Goal: Transaction & Acquisition: Purchase product/service

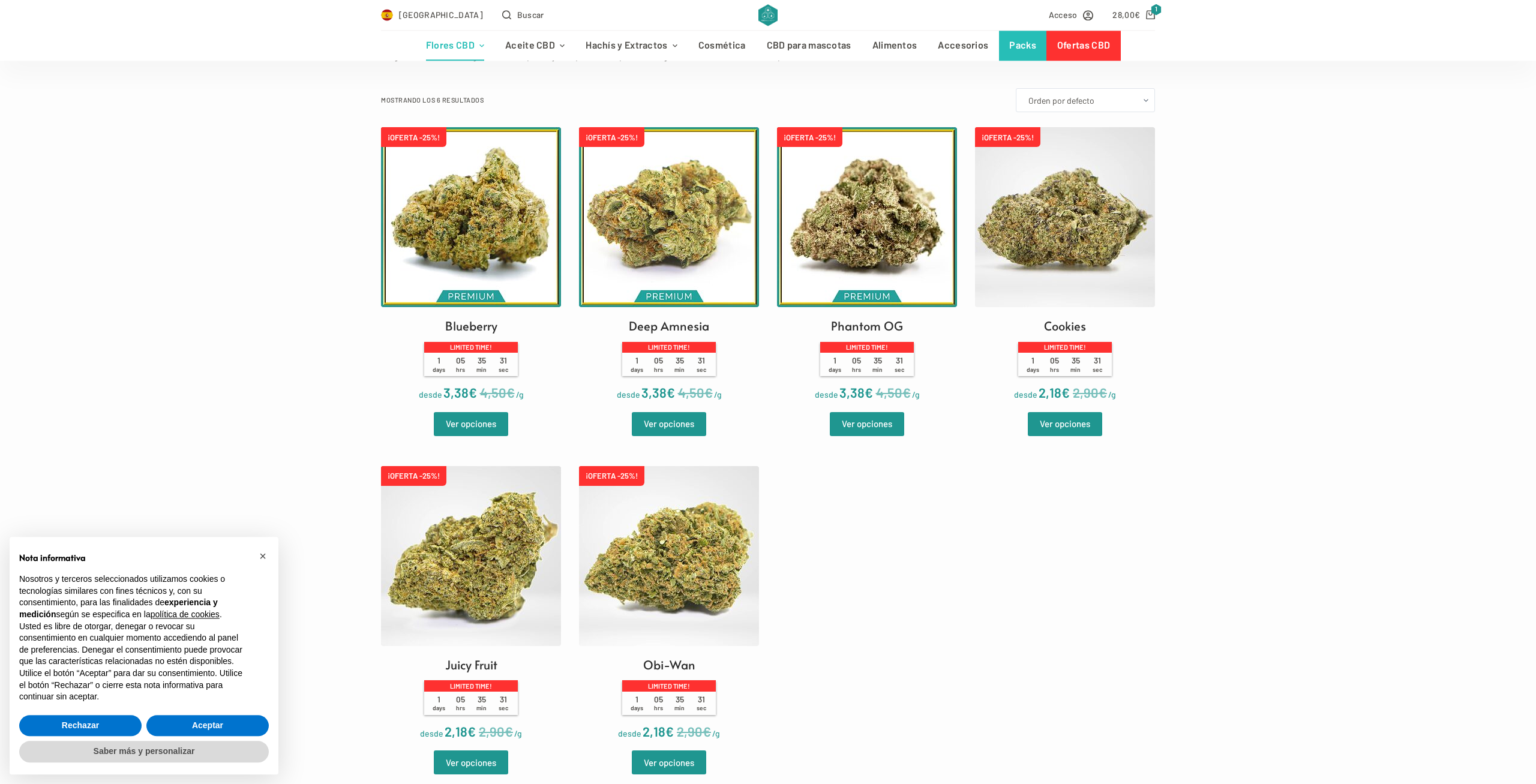
scroll to position [312, 0]
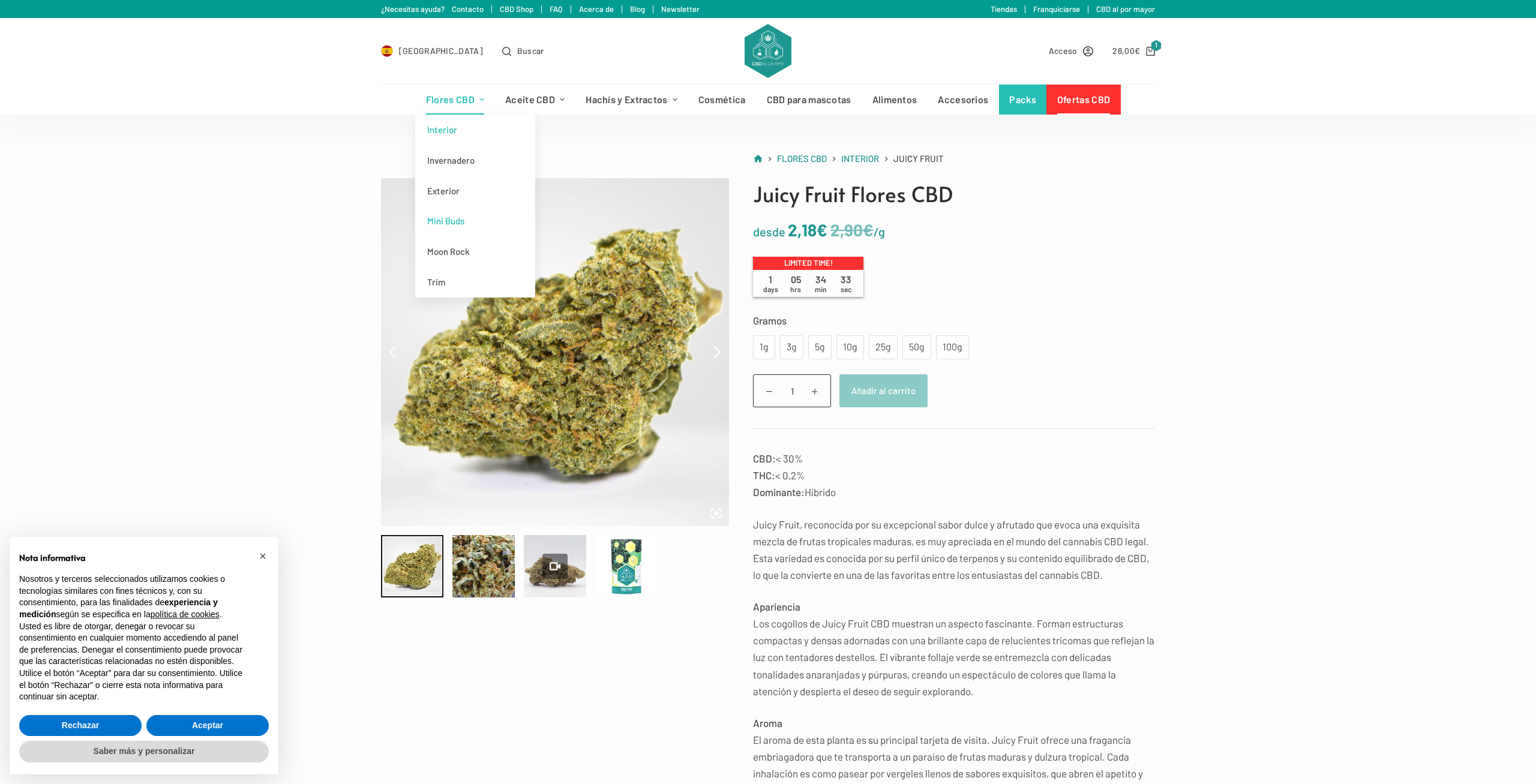
click at [453, 222] on link "Mini Buds" at bounding box center [475, 221] width 120 height 31
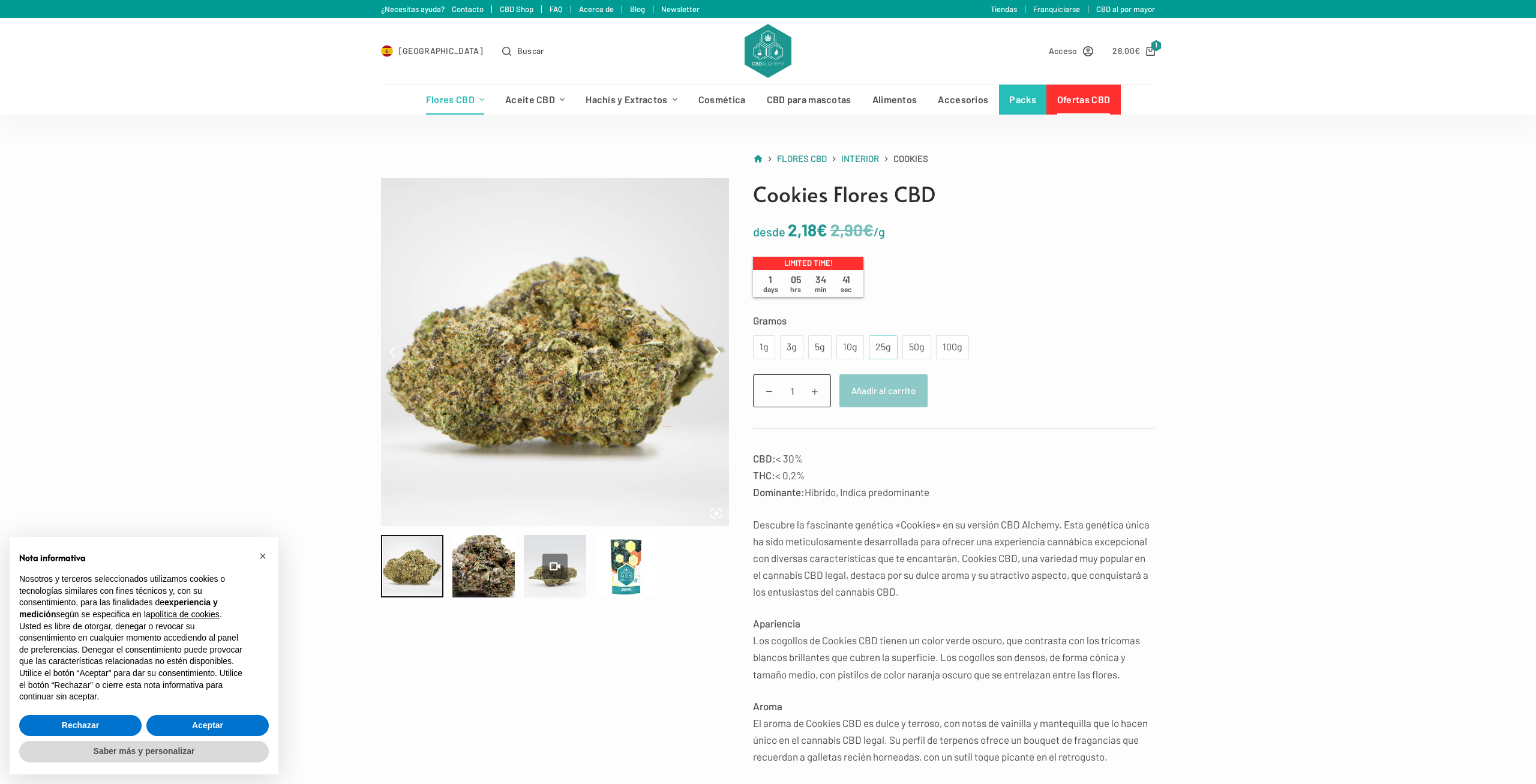
click at [876, 348] on div "25g" at bounding box center [883, 347] width 14 height 16
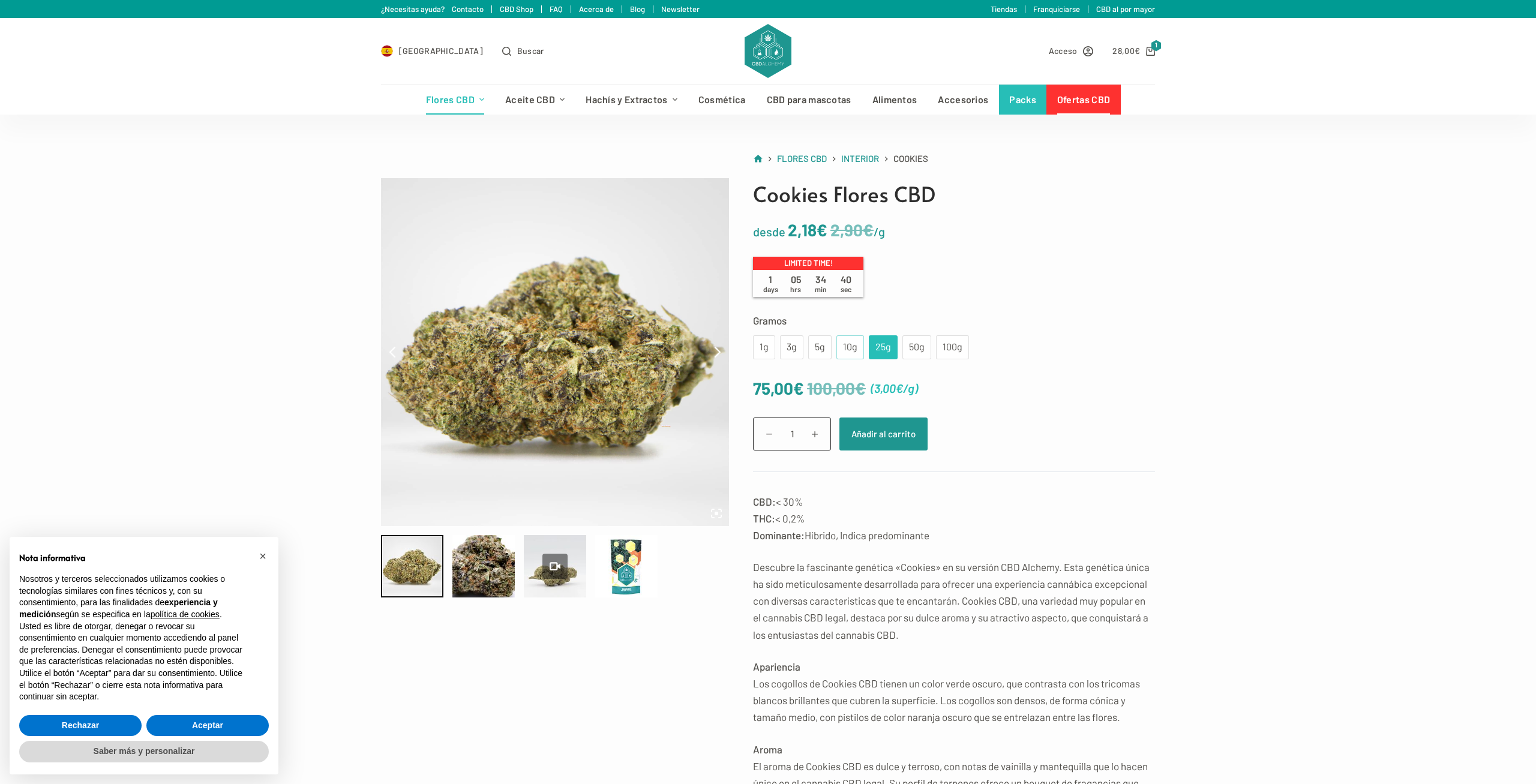
click at [846, 340] on div "10g" at bounding box center [849, 347] width 13 height 16
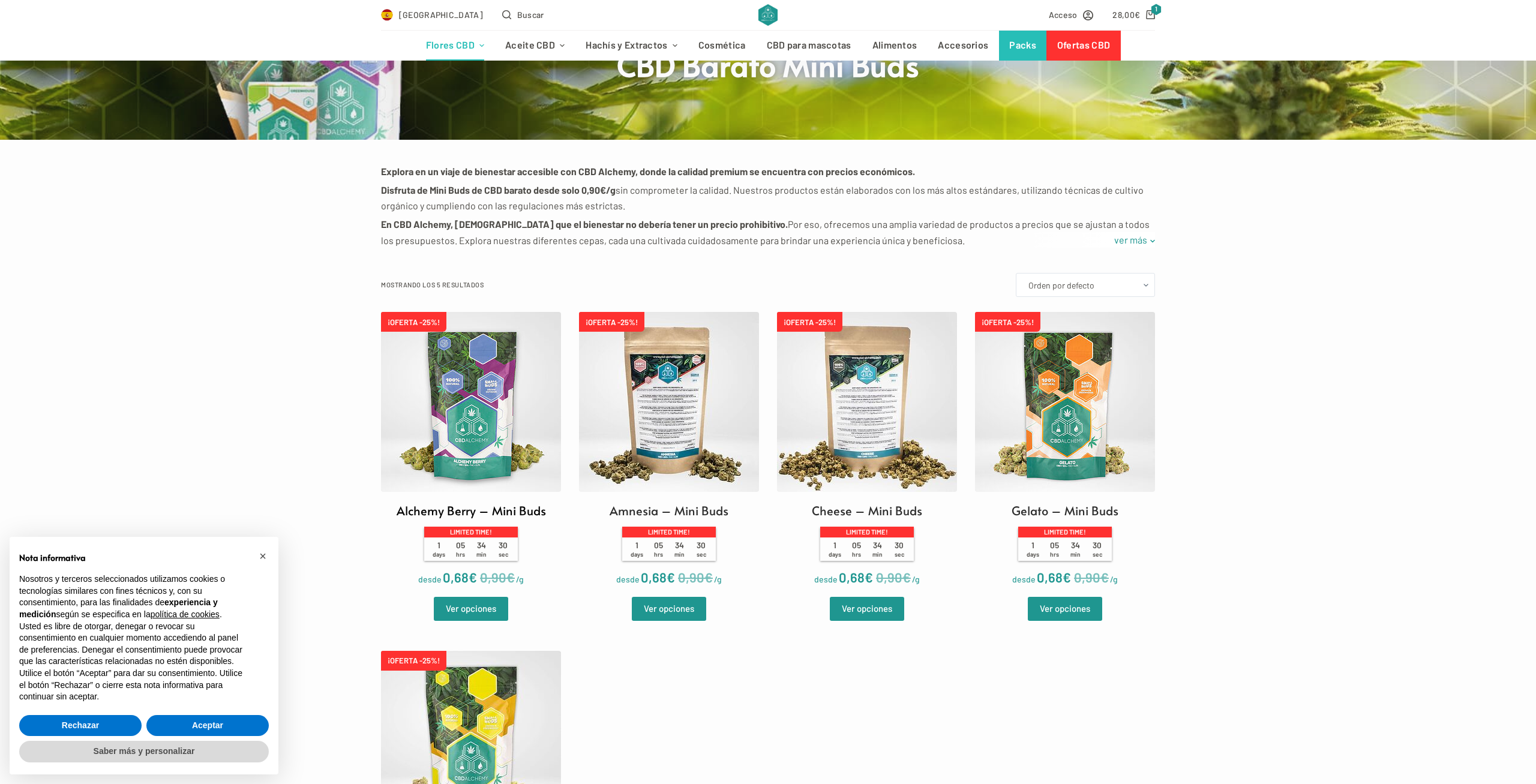
scroll to position [291, 0]
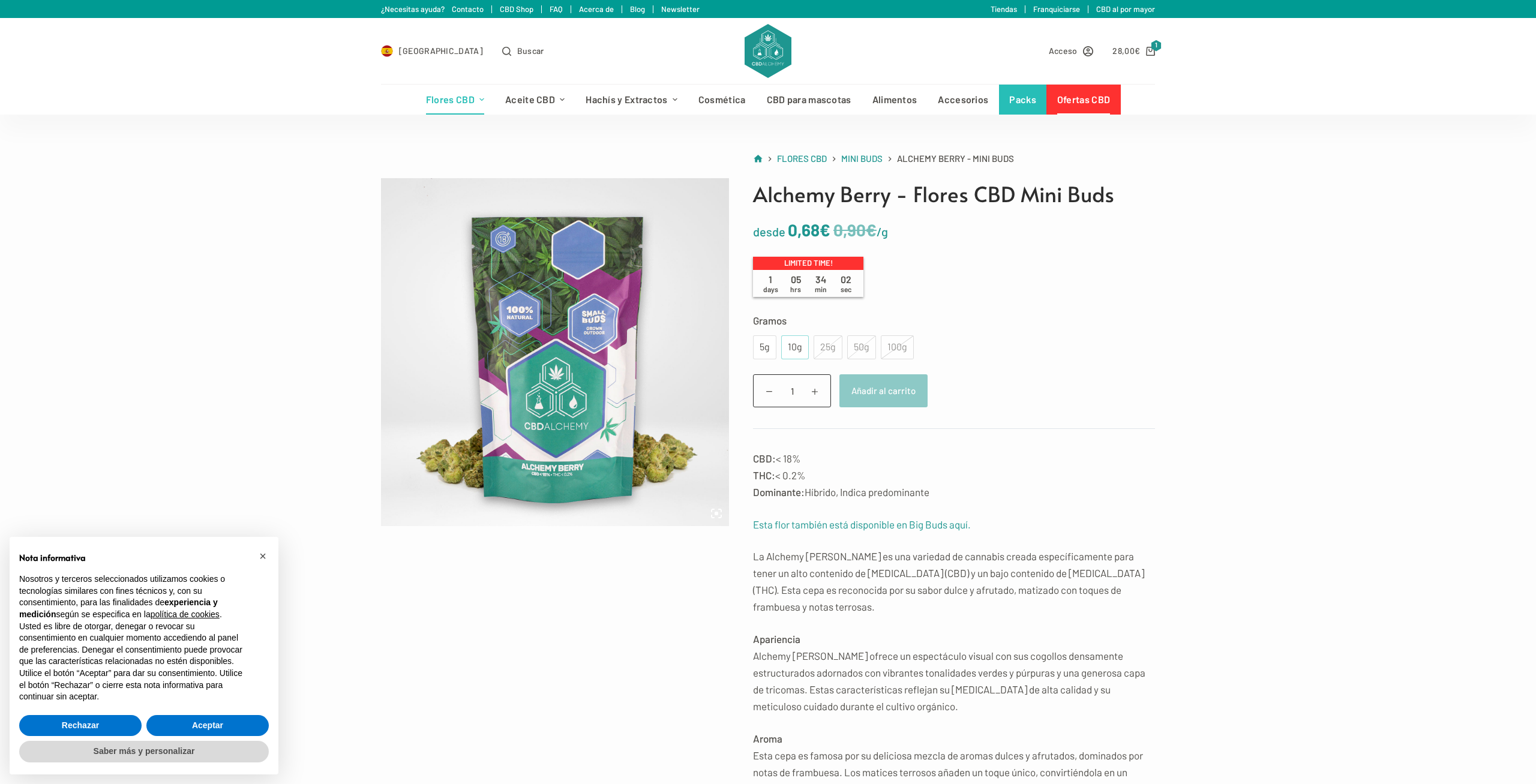
click at [796, 344] on div "10g" at bounding box center [795, 347] width 13 height 16
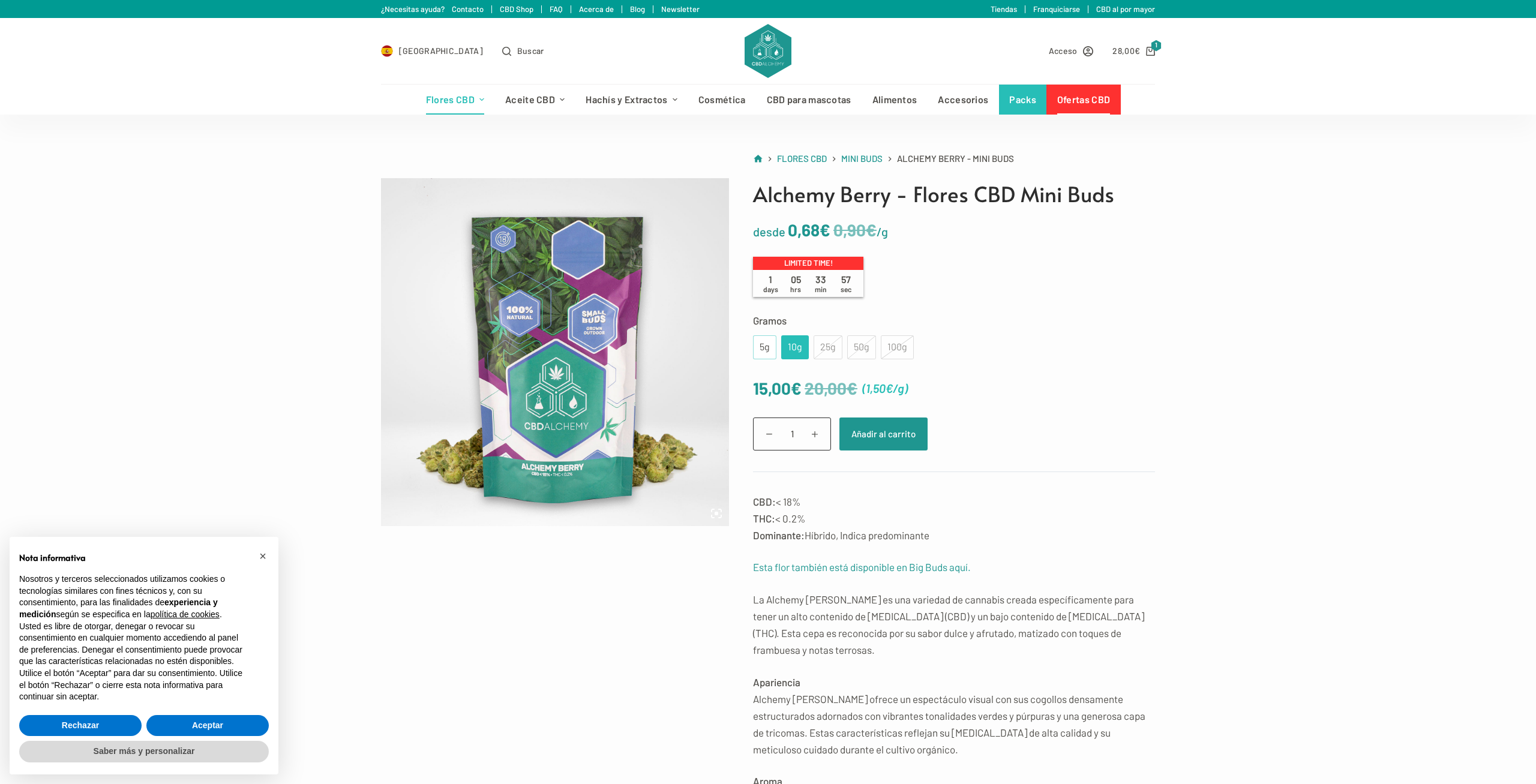
click at [766, 340] on div "5g" at bounding box center [764, 347] width 9 height 16
click at [792, 348] on div "10g" at bounding box center [795, 347] width 13 height 16
click at [889, 436] on button "Añadir al carrito" at bounding box center [884, 434] width 88 height 33
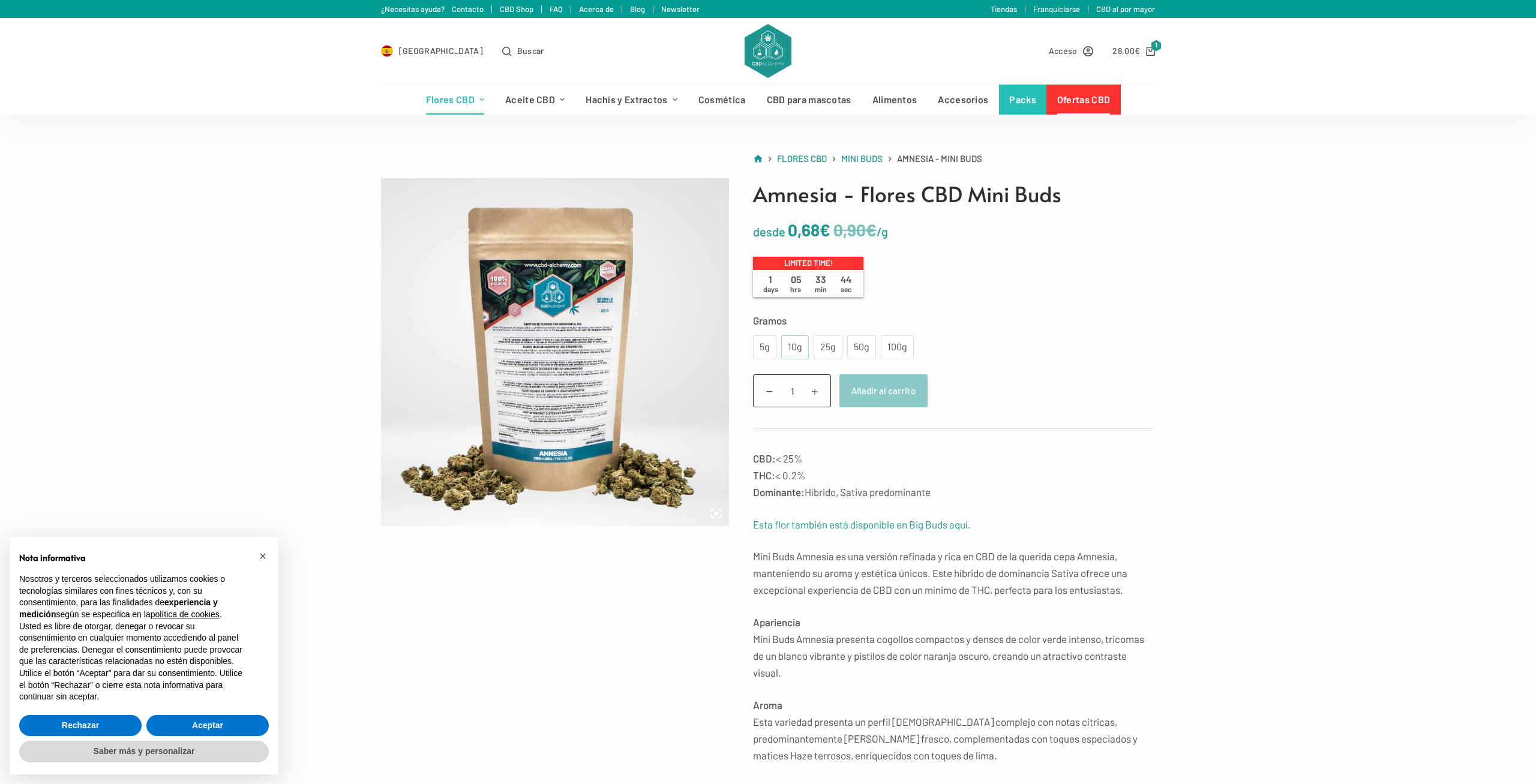
click at [795, 348] on div "10g" at bounding box center [795, 347] width 13 height 16
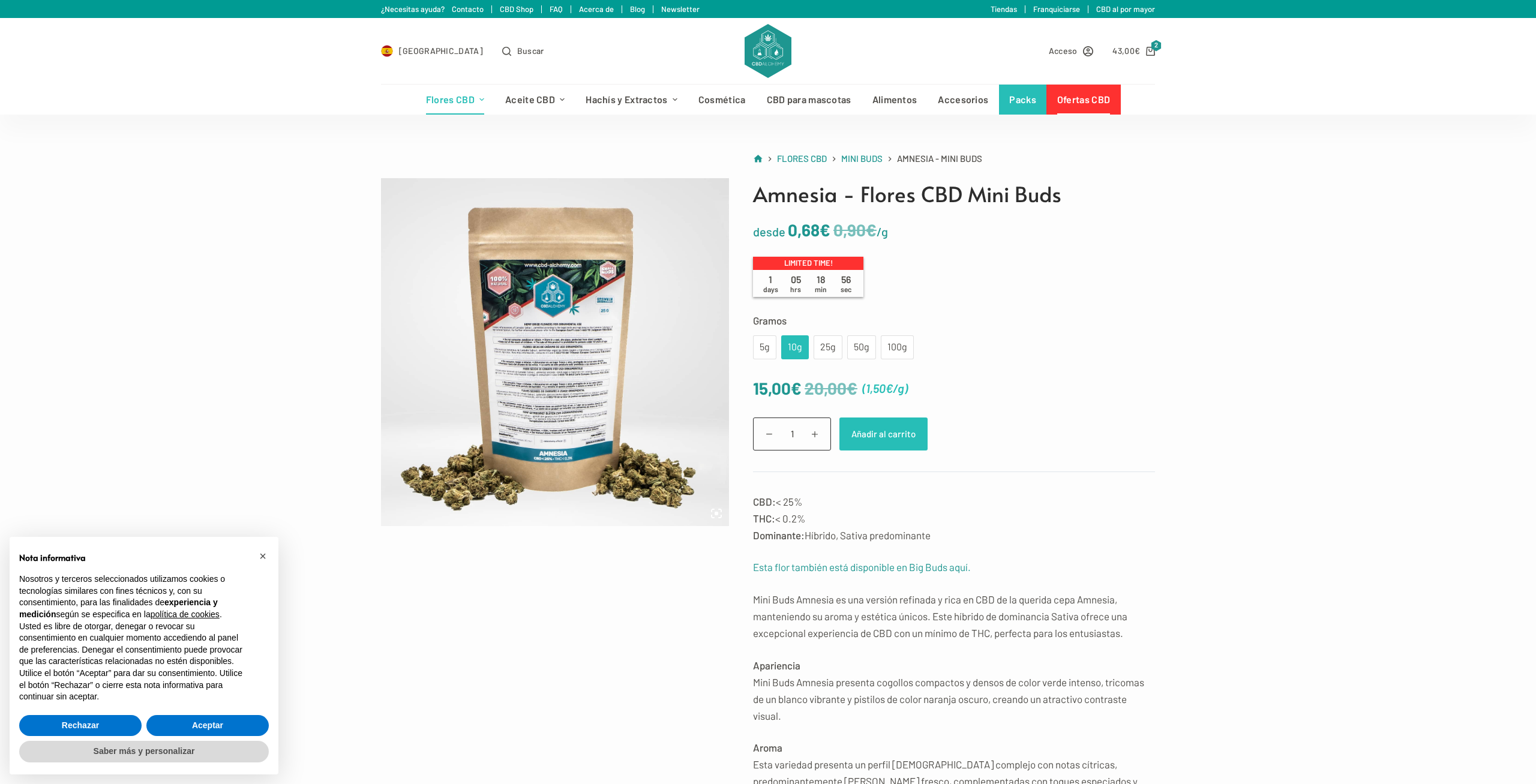
click at [906, 430] on button "Añadir al carrito" at bounding box center [884, 434] width 88 height 33
click at [826, 339] on div "25g" at bounding box center [827, 346] width 29 height 24
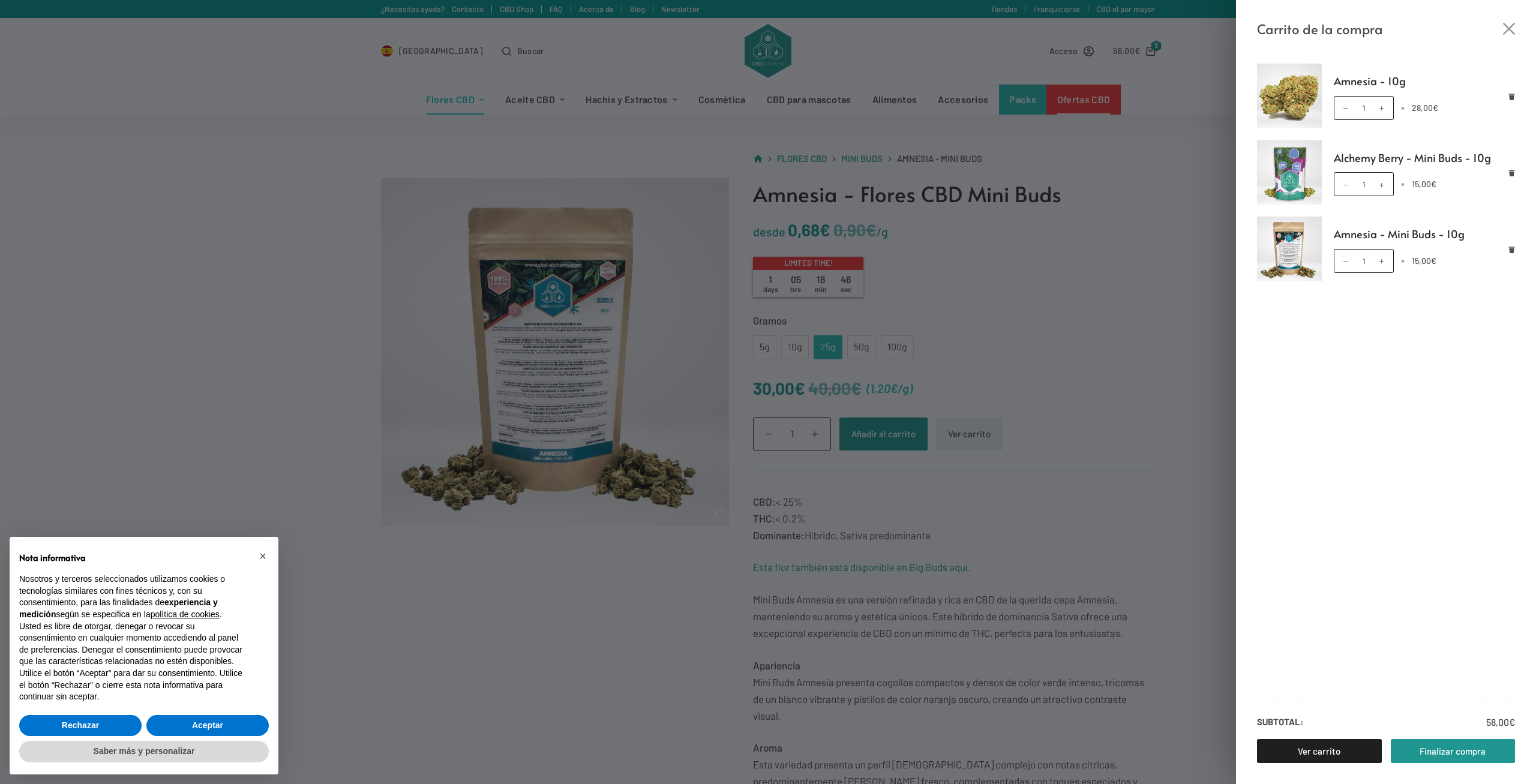
click at [953, 363] on div "Carrito de la compra [MEDICAL_DATA] - 10g [MEDICAL_DATA] - 10g cantidad 1 × 28,…" at bounding box center [768, 392] width 1536 height 784
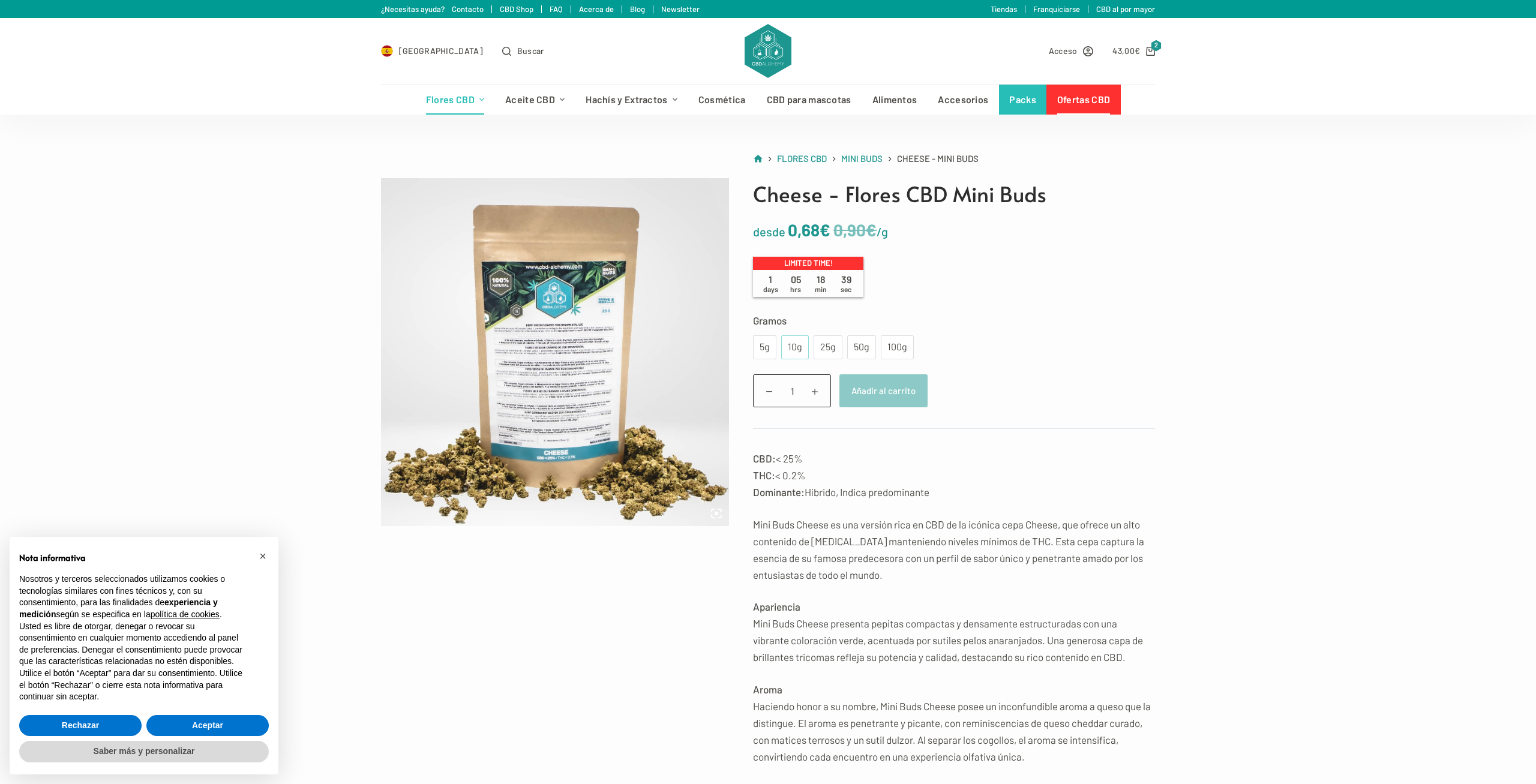
click at [797, 348] on div "10g" at bounding box center [795, 347] width 13 height 16
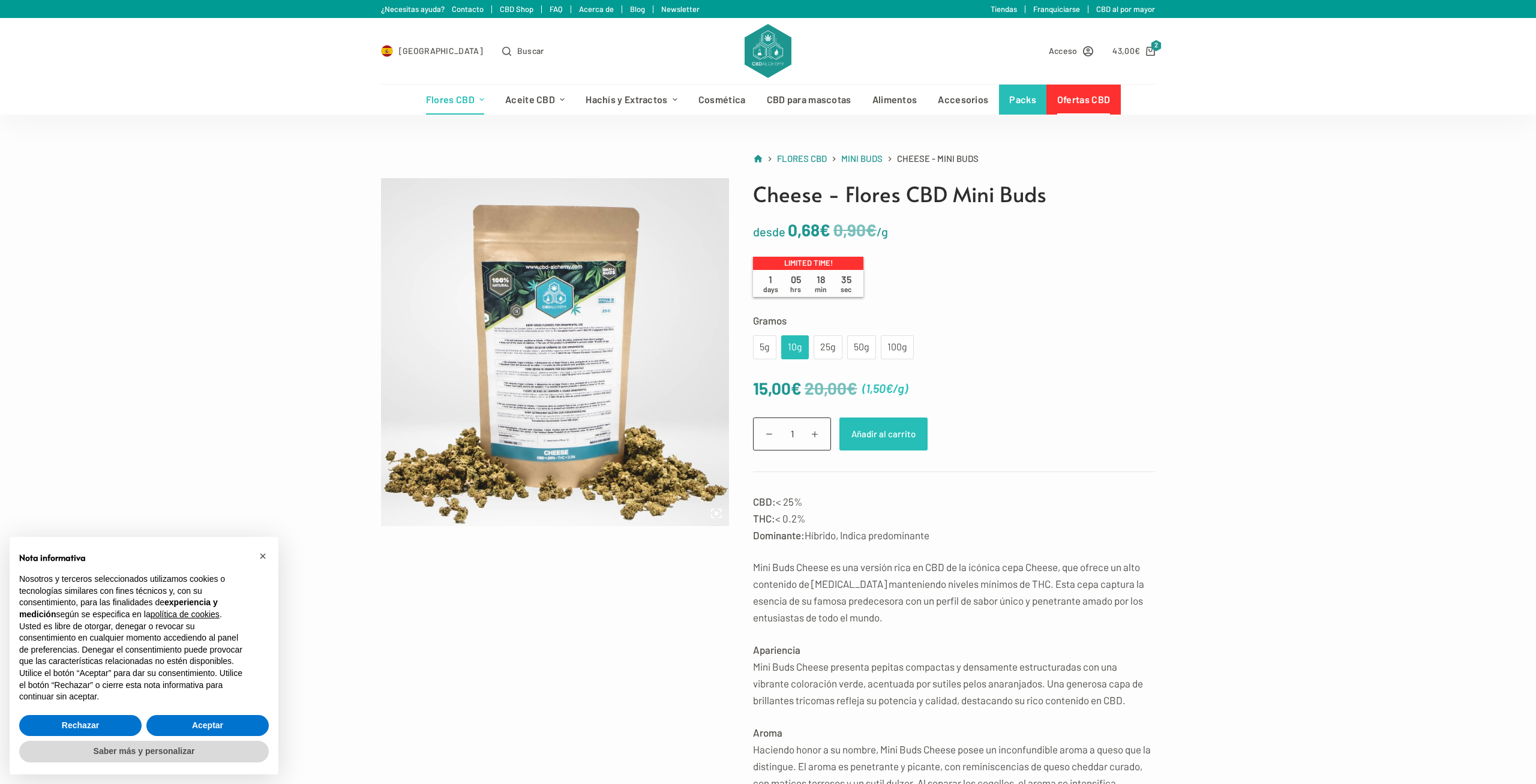
click at [894, 440] on button "Añadir al carrito" at bounding box center [884, 434] width 88 height 33
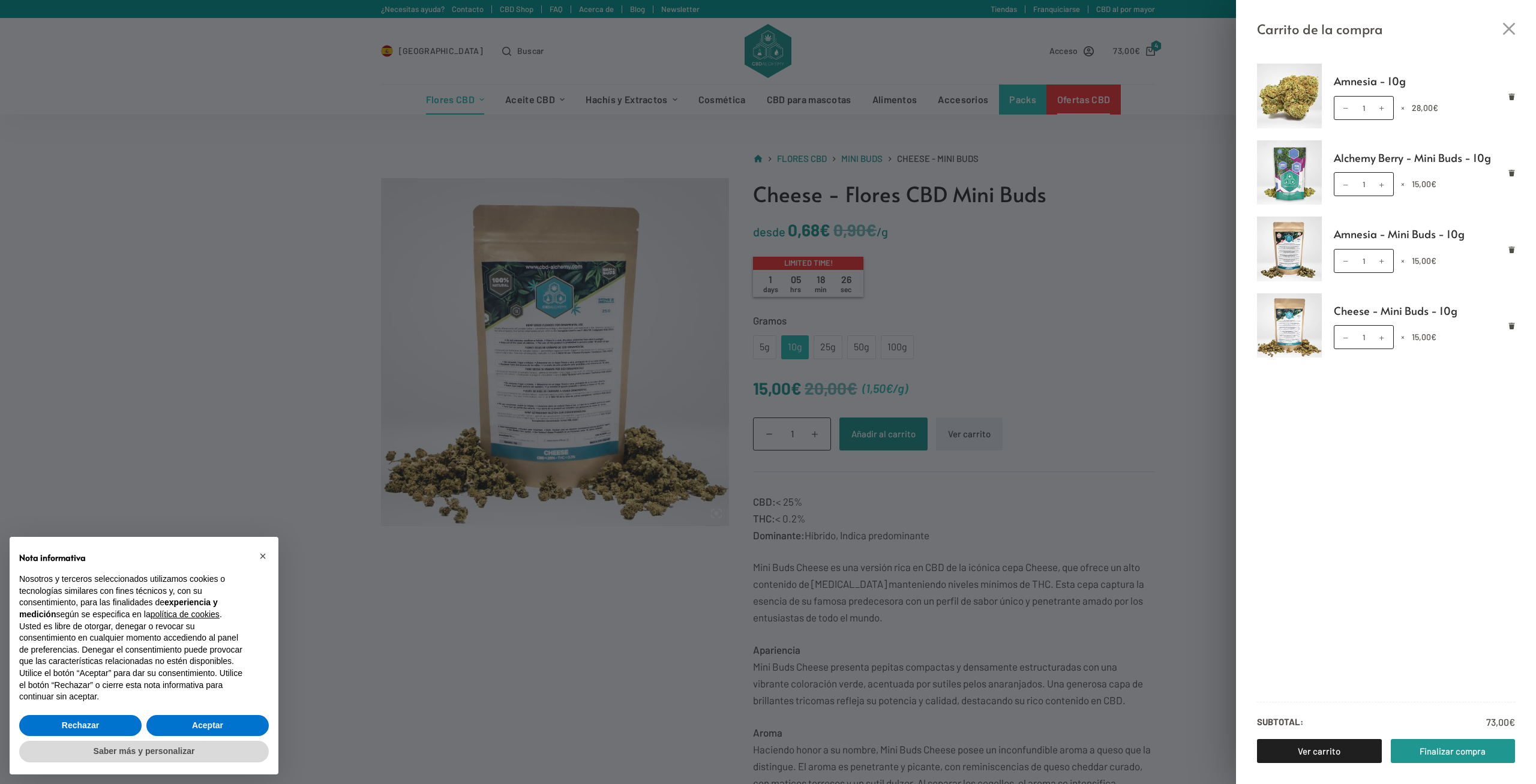
click at [528, 248] on div "Carrito de la compra Amnesia - 10g Amnesia - 10g cantidad 1 × 28,00 € Alchemy […" at bounding box center [768, 392] width 1536 height 784
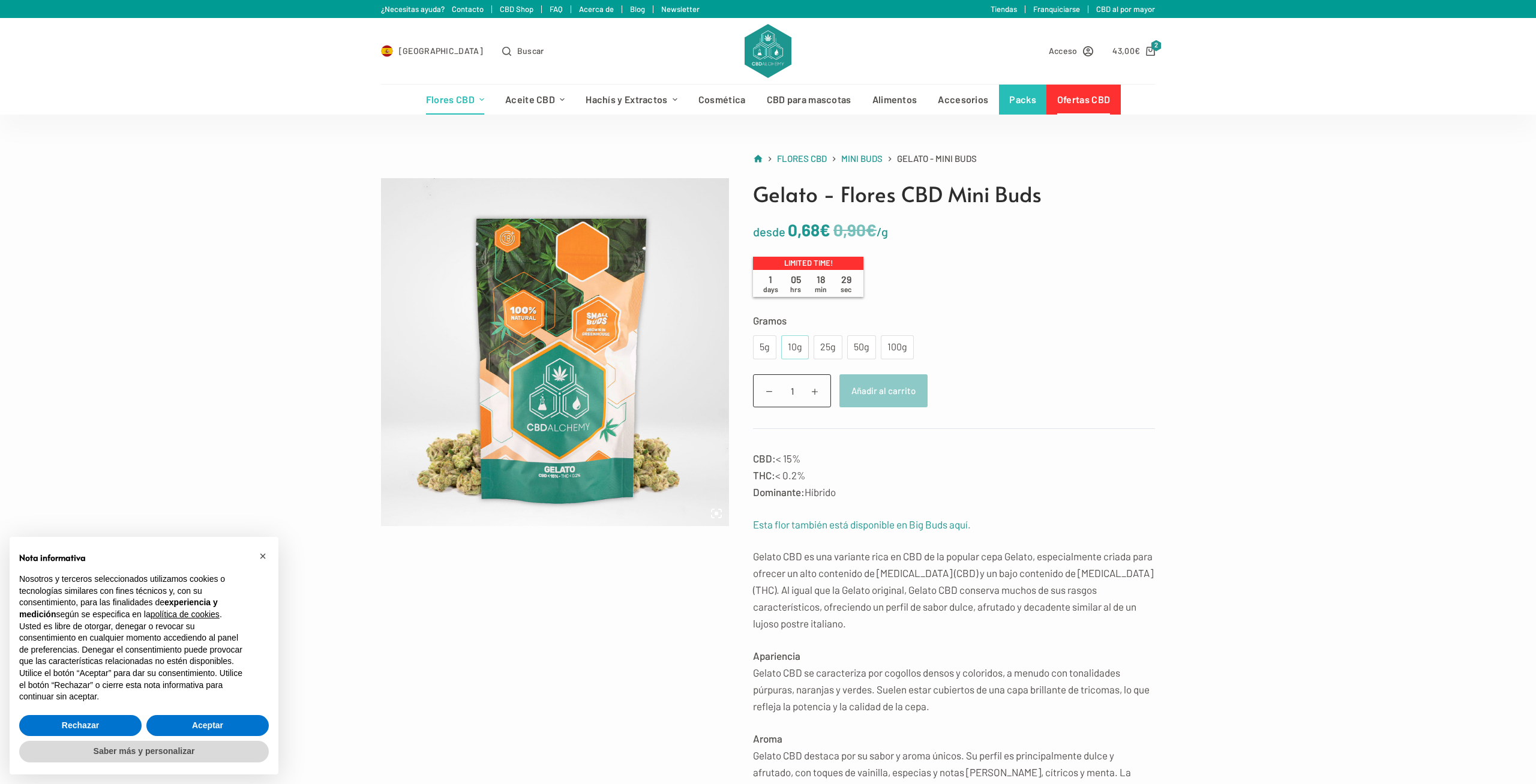
click at [797, 344] on div "10g" at bounding box center [795, 347] width 13 height 16
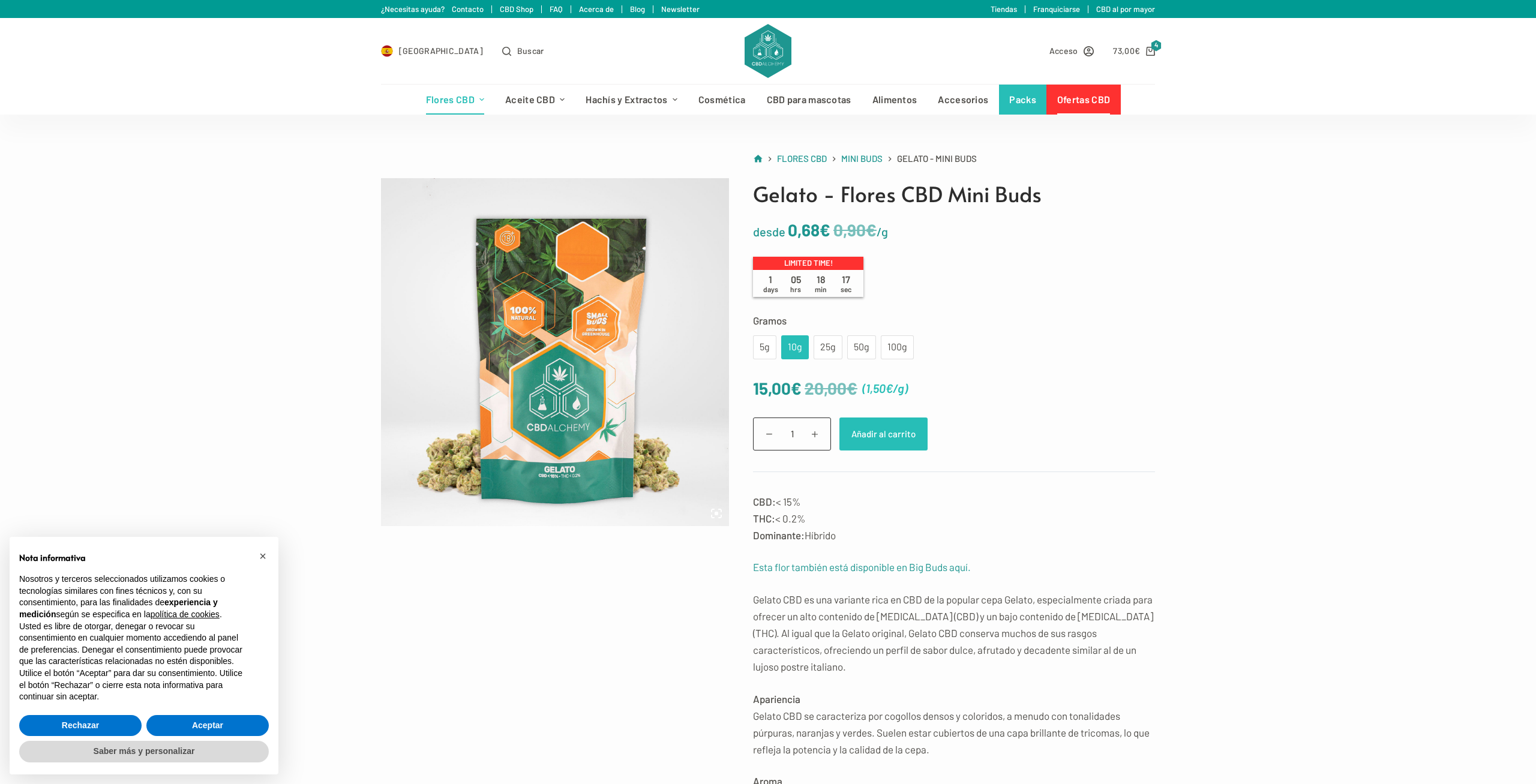
click at [891, 425] on button "Añadir al carrito" at bounding box center [884, 434] width 88 height 33
